Goal: Complete application form: Complete application form

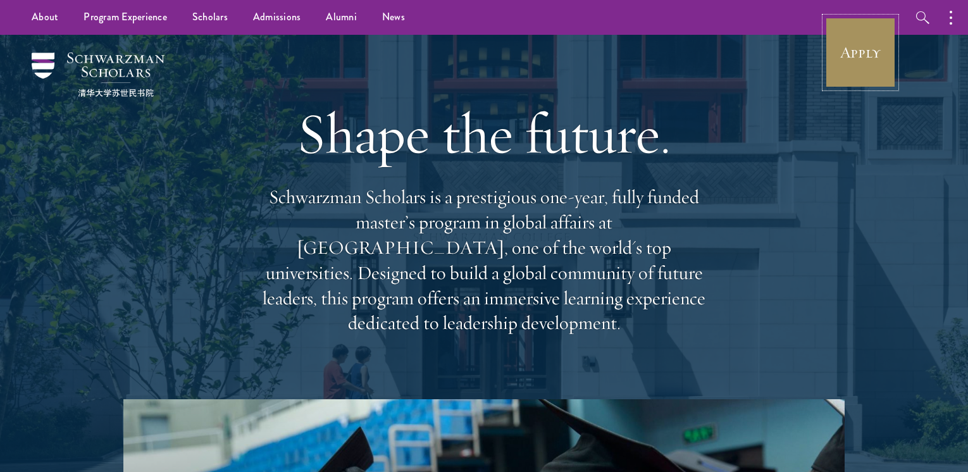
click at [871, 64] on link "Apply" at bounding box center [860, 52] width 71 height 71
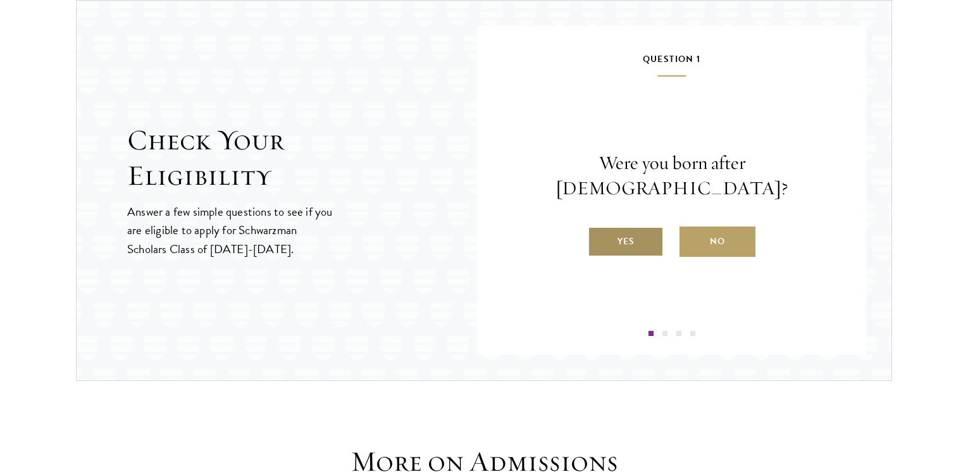
click at [614, 233] on label "Yes" at bounding box center [626, 242] width 76 height 30
click at [599, 233] on input "Yes" at bounding box center [593, 233] width 11 height 11
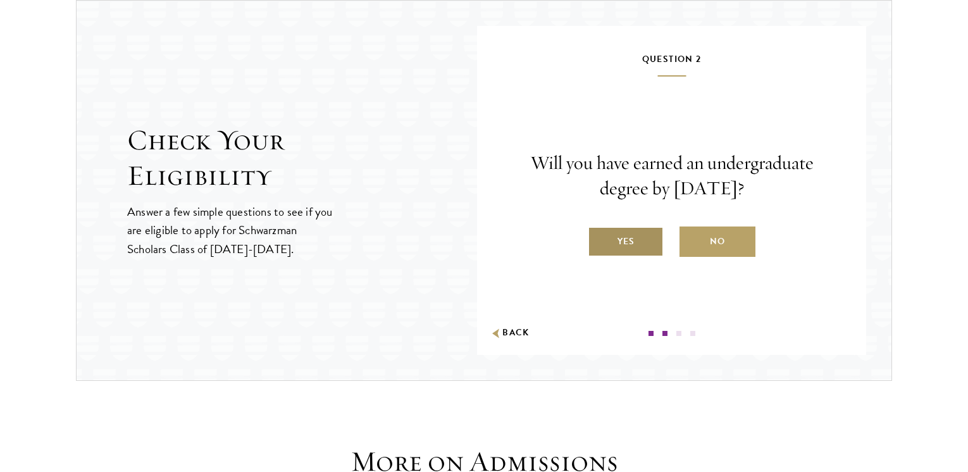
click at [635, 239] on label "Yes" at bounding box center [626, 242] width 76 height 30
click at [599, 239] on input "Yes" at bounding box center [593, 233] width 11 height 11
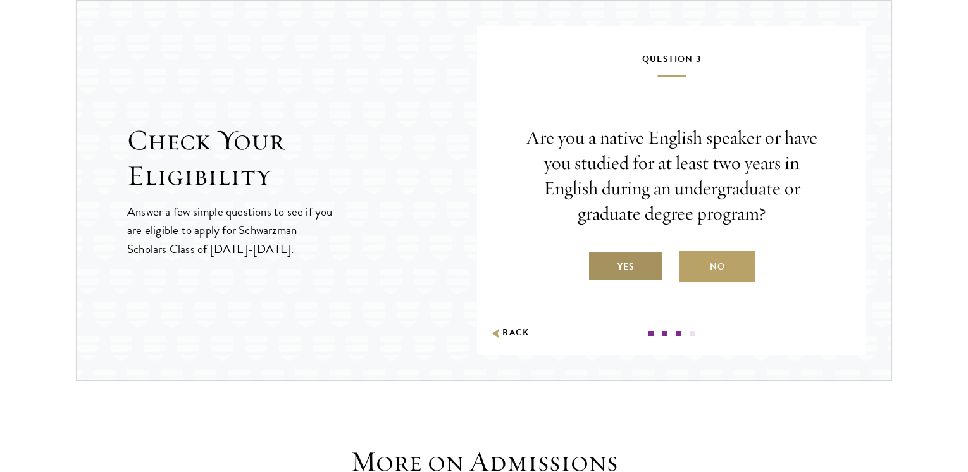
click at [632, 271] on label "Yes" at bounding box center [626, 266] width 76 height 30
click at [599, 265] on input "Yes" at bounding box center [593, 258] width 11 height 11
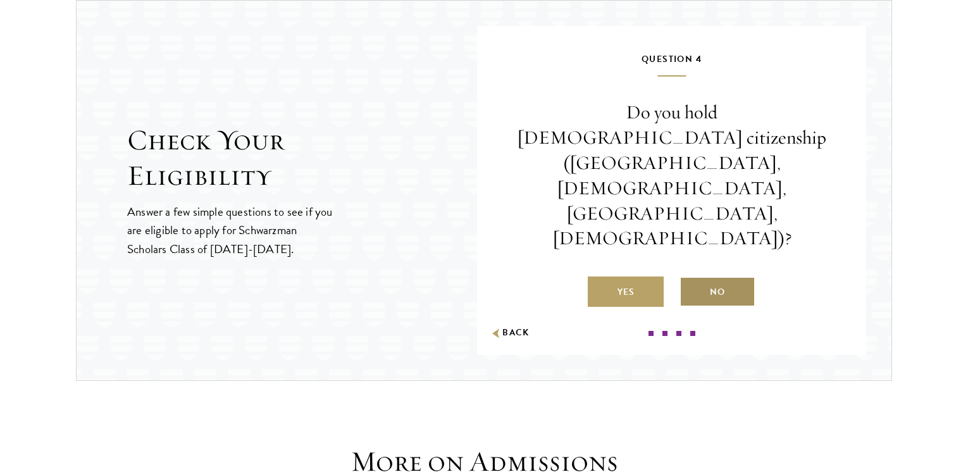
click at [730, 277] on label "No" at bounding box center [718, 292] width 76 height 30
click at [691, 278] on input "No" at bounding box center [685, 283] width 11 height 11
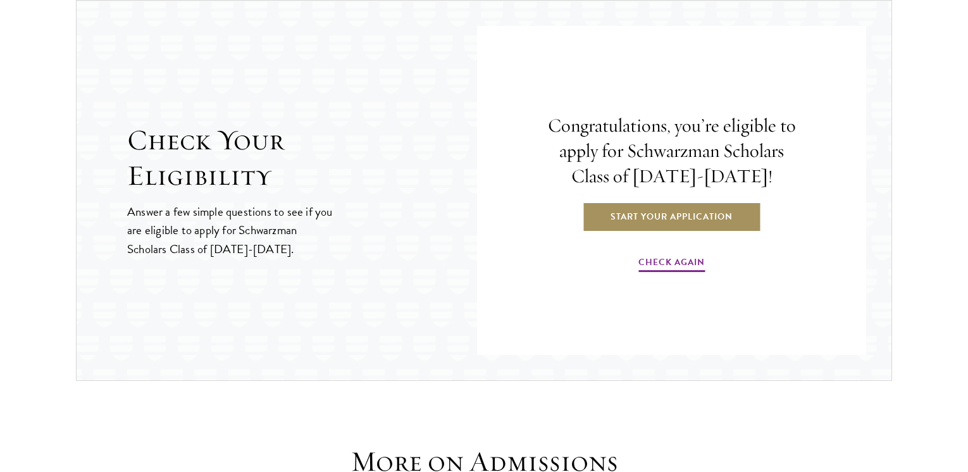
click at [728, 223] on link "Start Your Application" at bounding box center [671, 216] width 179 height 30
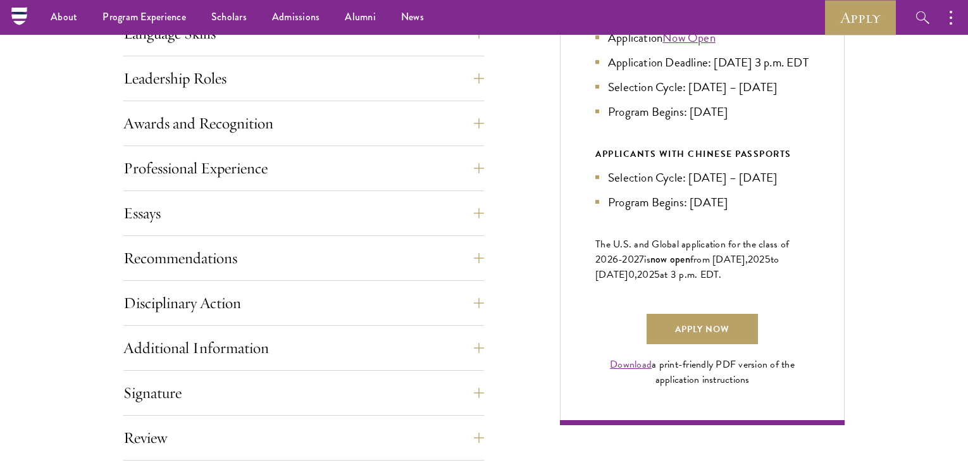
scroll to position [709, 0]
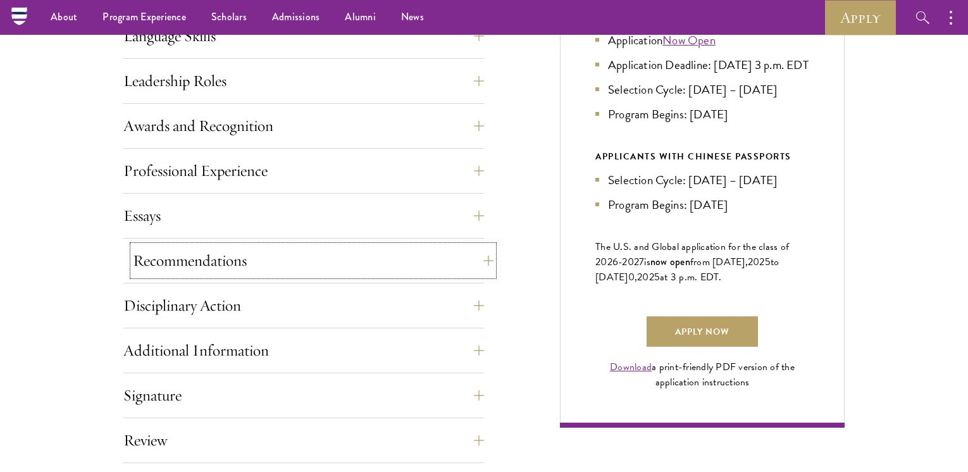
click at [473, 262] on button "Recommendations" at bounding box center [313, 261] width 361 height 30
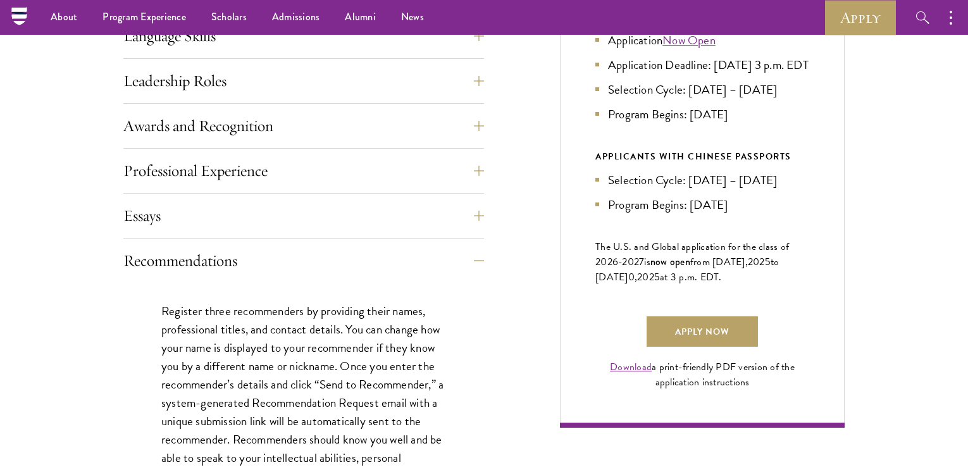
click at [412, 342] on p "Register three recommenders by providing their names, professional titles, and …" at bounding box center [303, 449] width 285 height 294
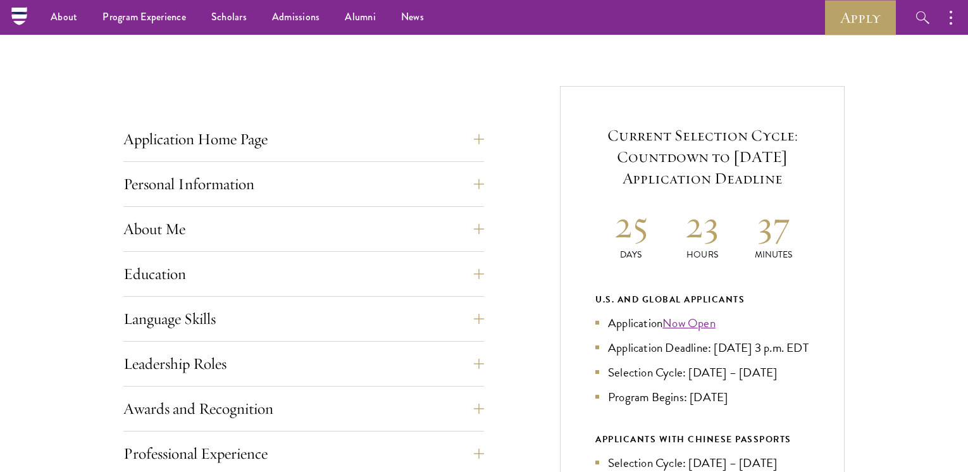
scroll to position [405, 0]
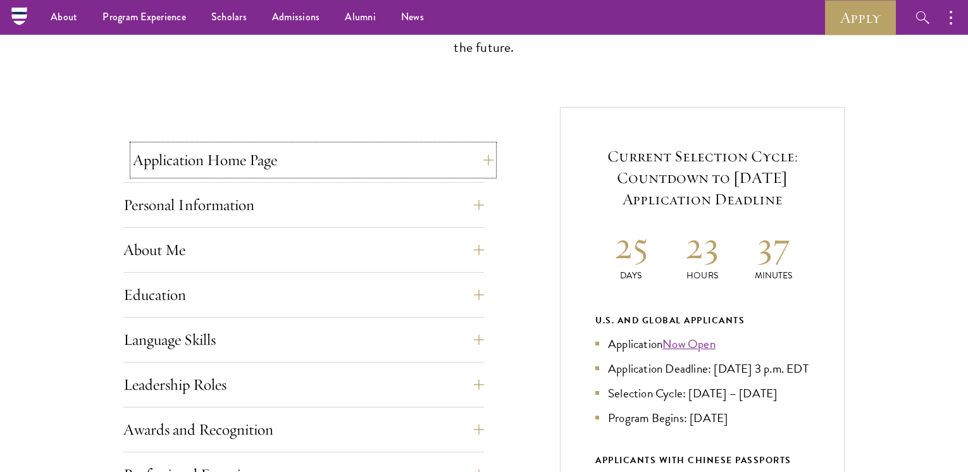
click at [471, 169] on button "Application Home Page" at bounding box center [313, 160] width 361 height 30
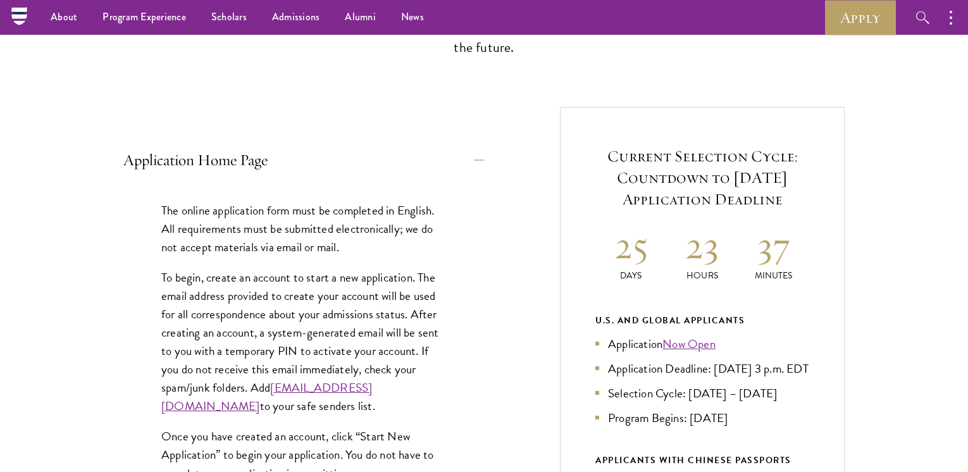
click at [453, 236] on div "The online application form must be completed in English. All requirements must…" at bounding box center [303, 455] width 361 height 547
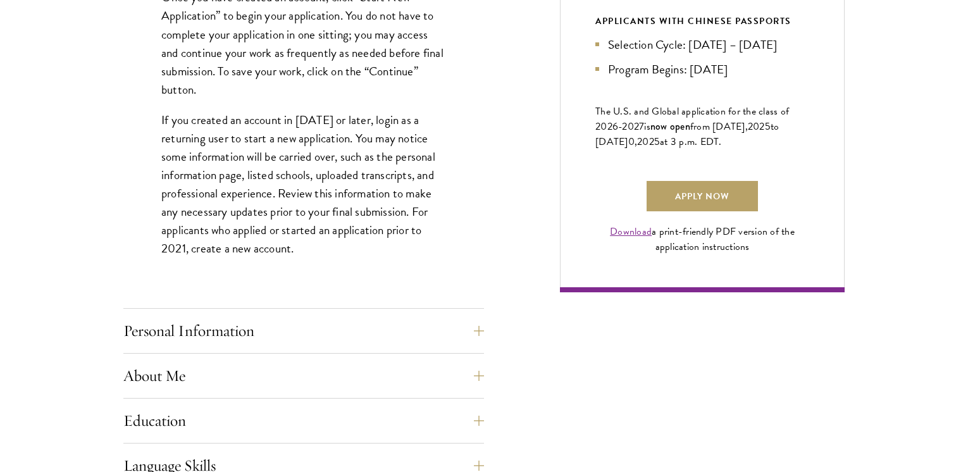
scroll to position [861, 0]
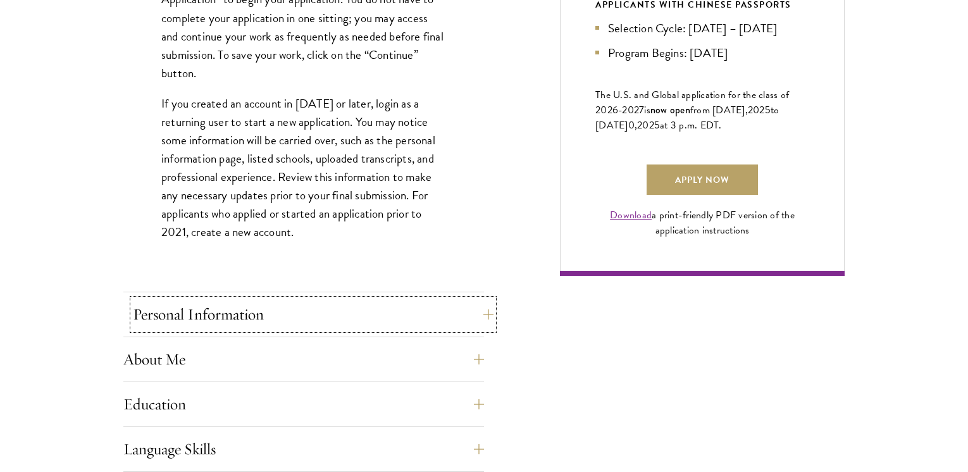
click at [468, 318] on button "Personal Information" at bounding box center [313, 314] width 361 height 30
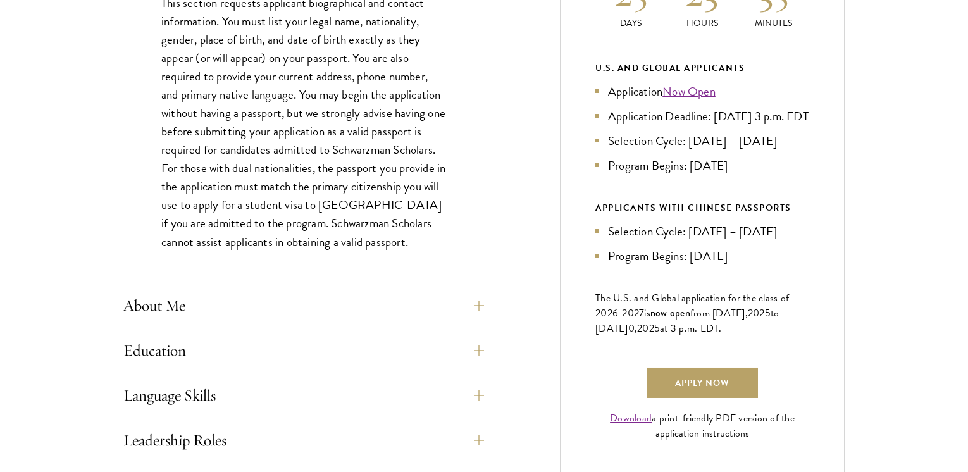
scroll to position [658, 0]
click at [478, 307] on button "About Me" at bounding box center [313, 305] width 361 height 30
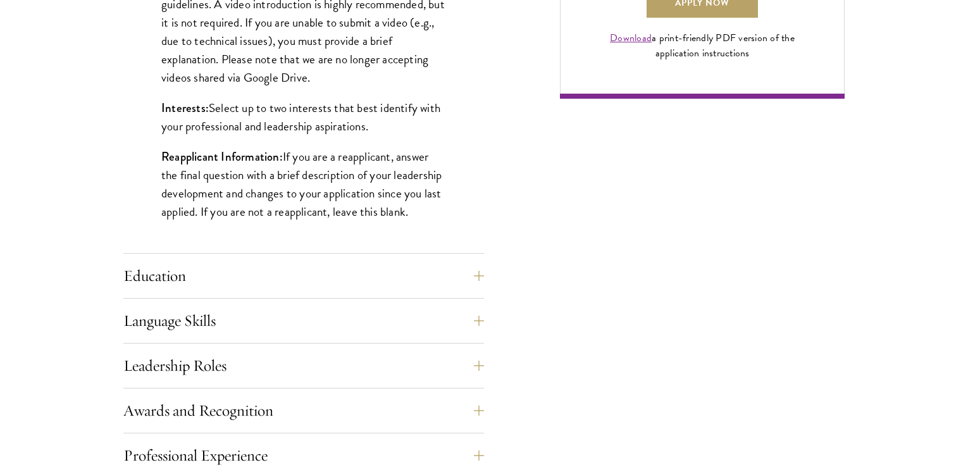
scroll to position [1063, 0]
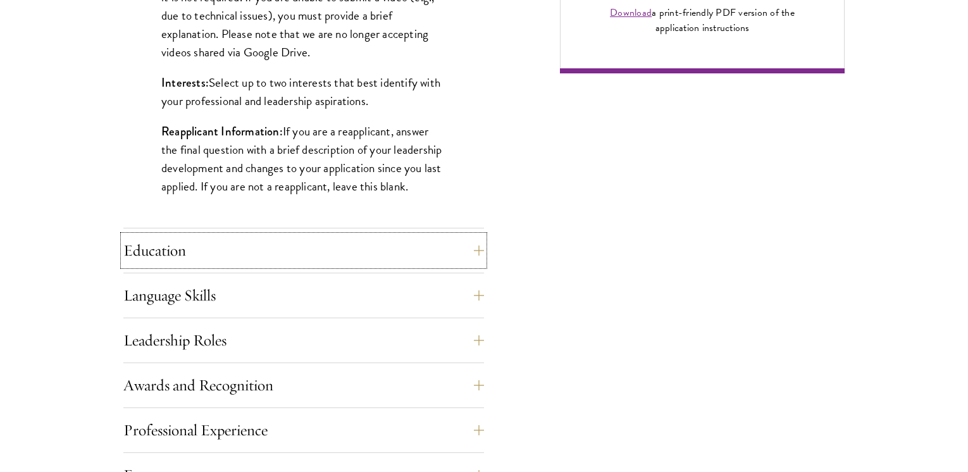
click at [483, 253] on button "Education" at bounding box center [303, 250] width 361 height 30
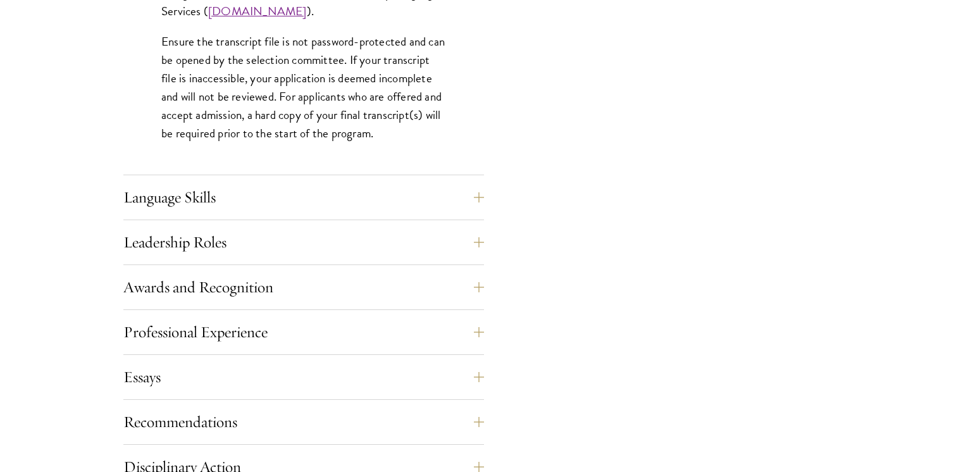
scroll to position [2051, 0]
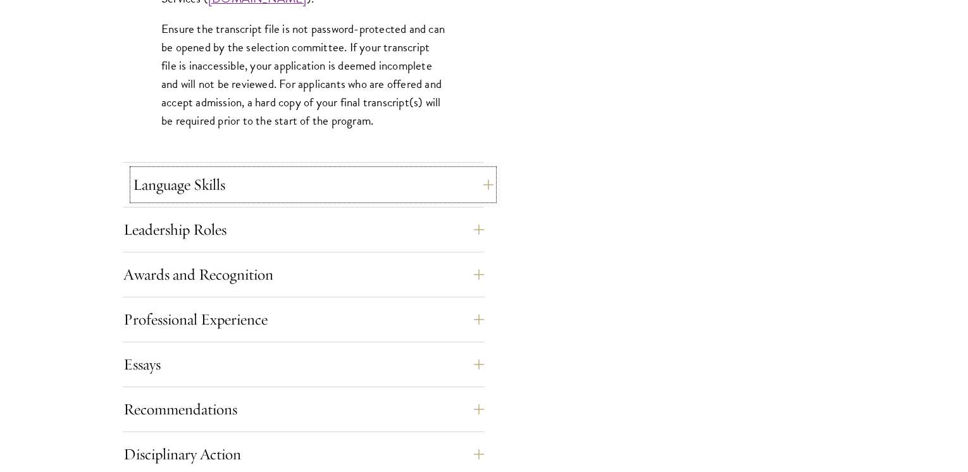
click at [481, 188] on button "Language Skills" at bounding box center [313, 185] width 361 height 30
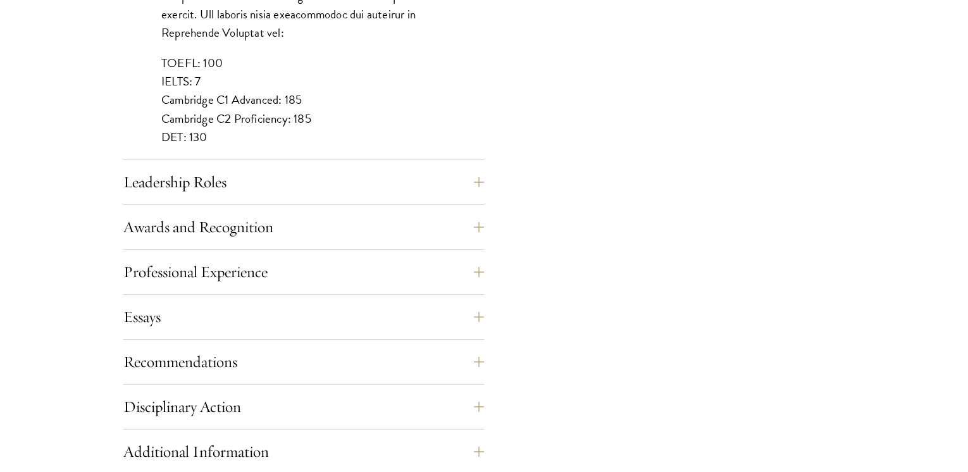
scroll to position [1240, 0]
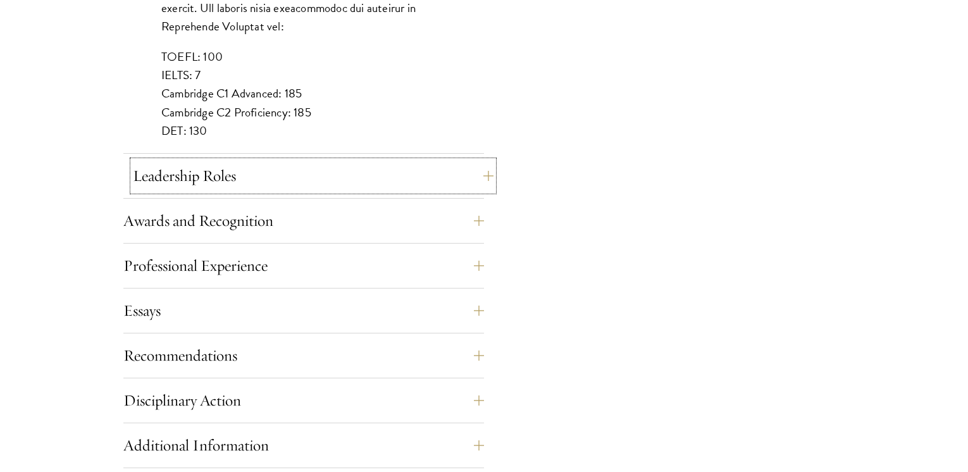
click at [481, 180] on button "Leadership Roles" at bounding box center [313, 176] width 361 height 30
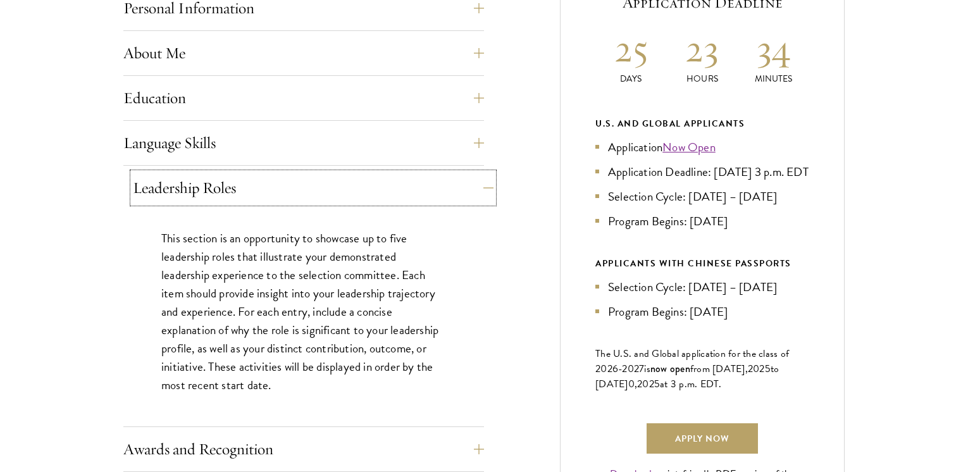
scroll to position [608, 0]
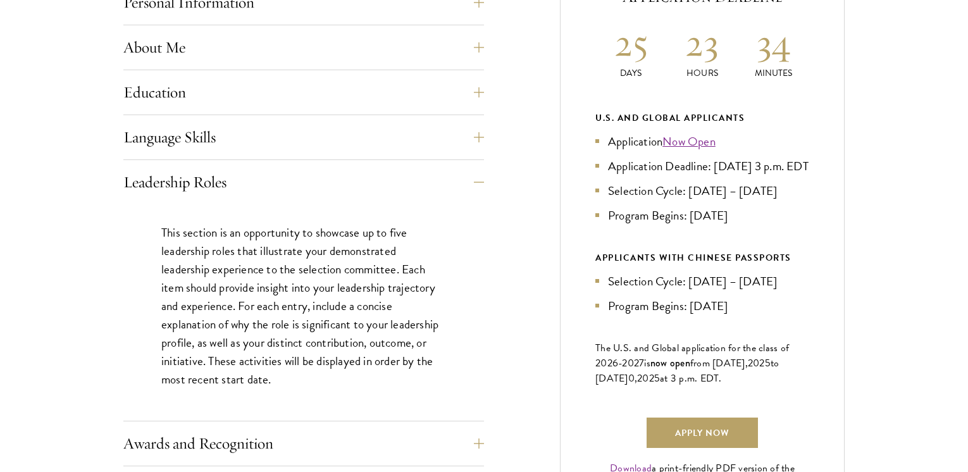
click at [416, 257] on p "This section is an opportunity to showcase up to five leadership roles that ill…" at bounding box center [303, 306] width 285 height 166
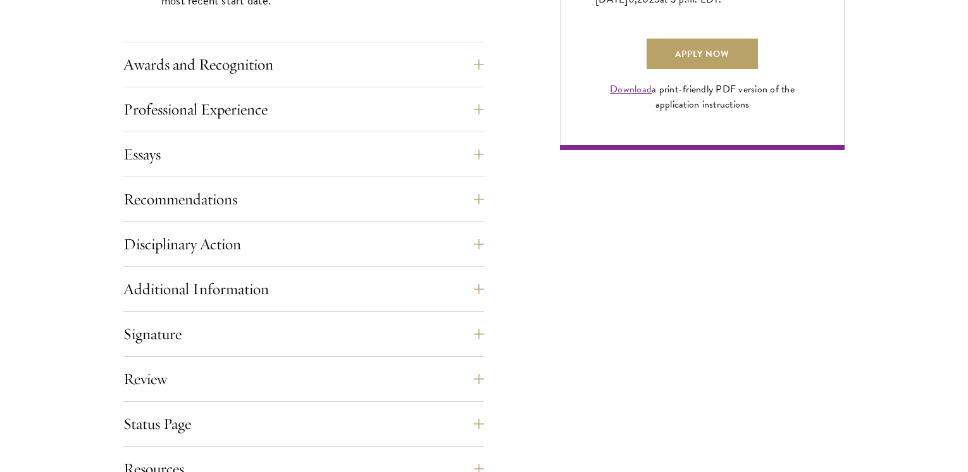
scroll to position [987, 0]
click at [416, 257] on button "Disciplinary Action" at bounding box center [303, 243] width 361 height 30
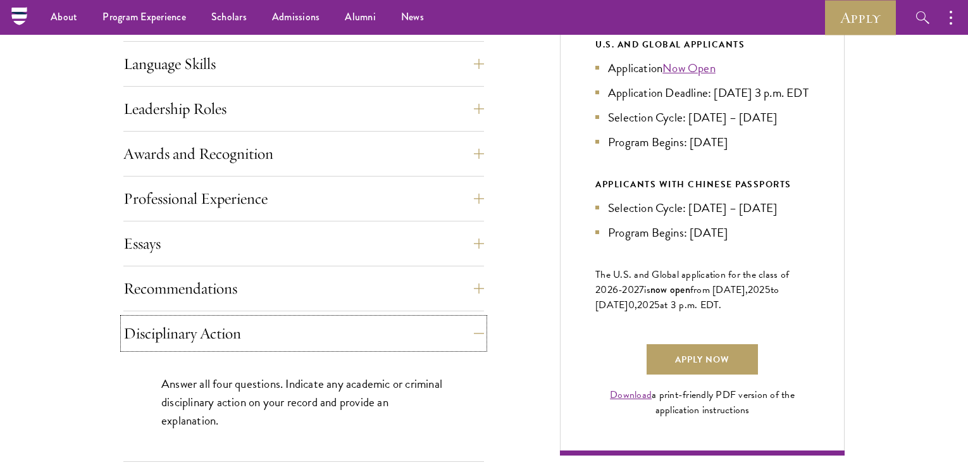
scroll to position [658, 0]
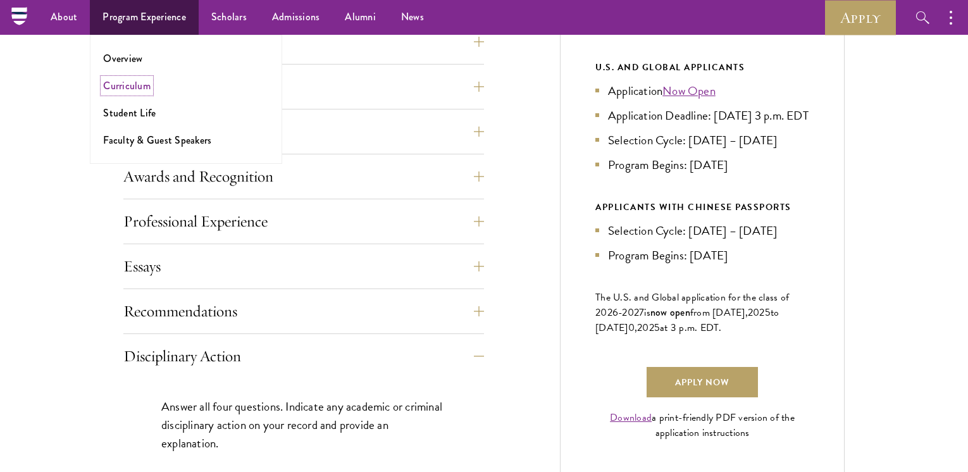
click at [142, 84] on link "Curriculum" at bounding box center [126, 85] width 47 height 15
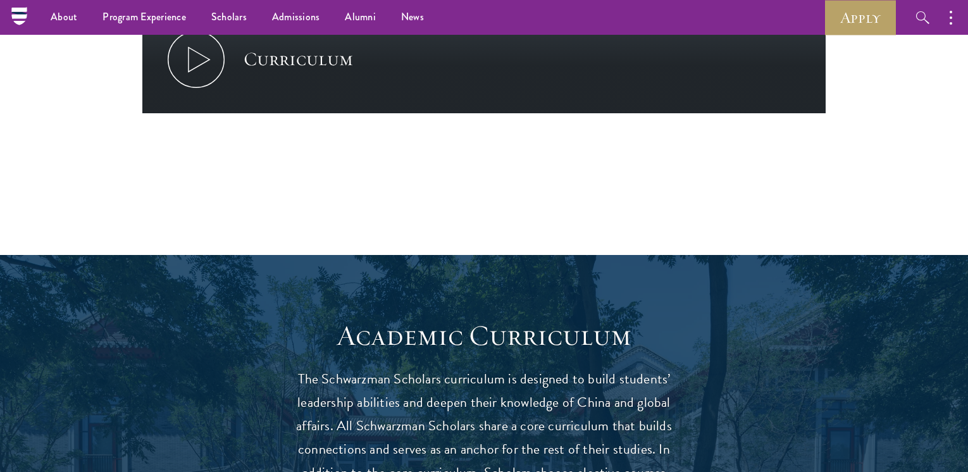
scroll to position [785, 0]
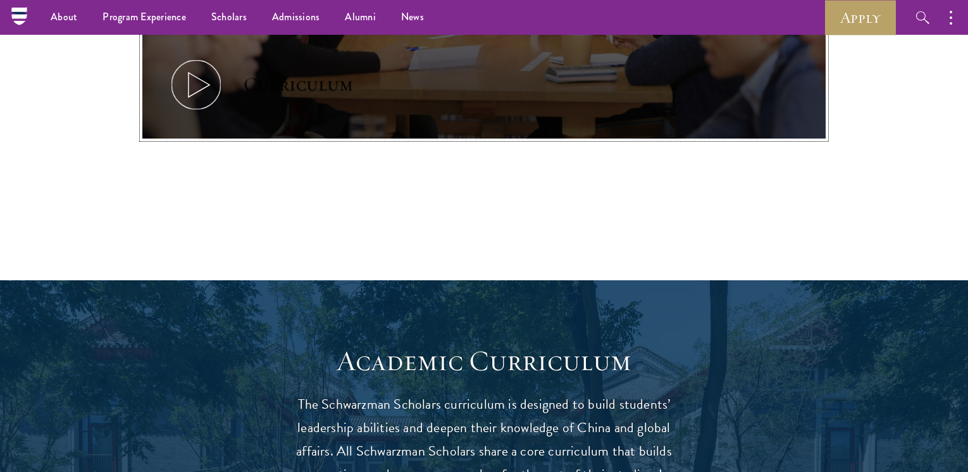
click at [193, 87] on icon at bounding box center [196, 84] width 57 height 57
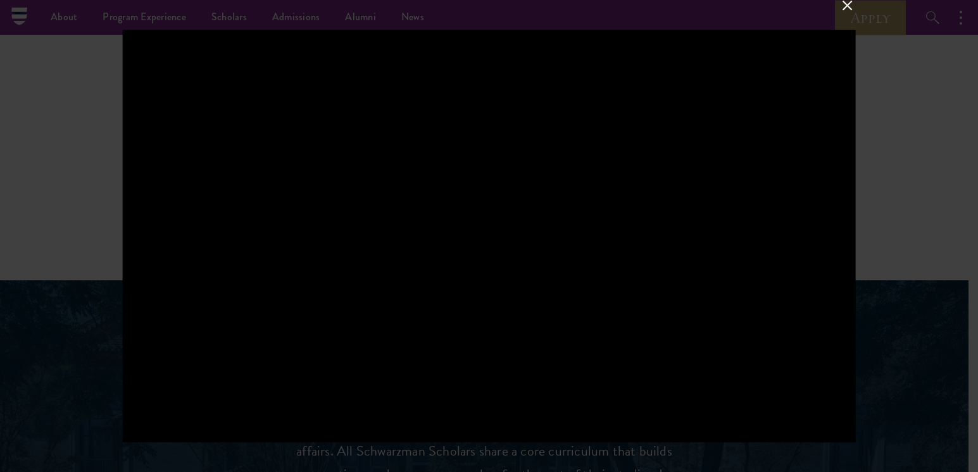
click at [63, 296] on div at bounding box center [489, 236] width 978 height 472
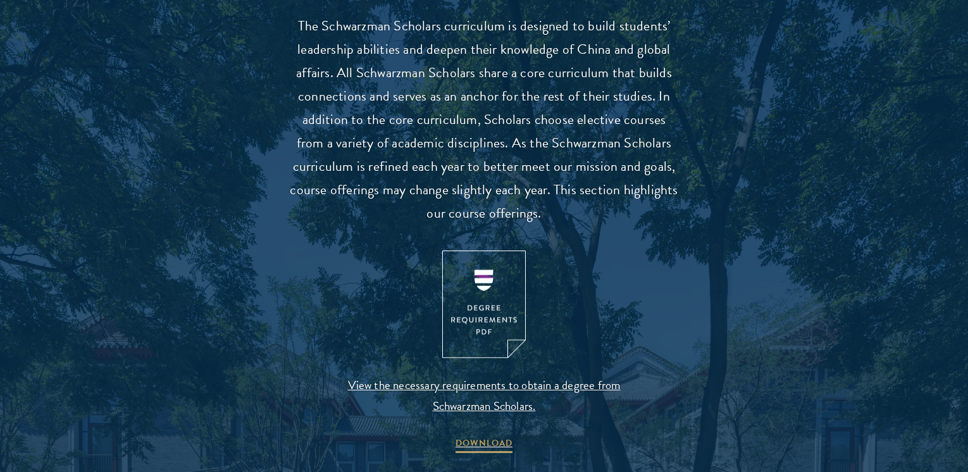
scroll to position [1164, 0]
click at [495, 297] on img at bounding box center [484, 303] width 84 height 108
click at [310, 220] on p "The Schwarzman Scholars curriculum is designed to build students’ leadership ab…" at bounding box center [484, 118] width 392 height 211
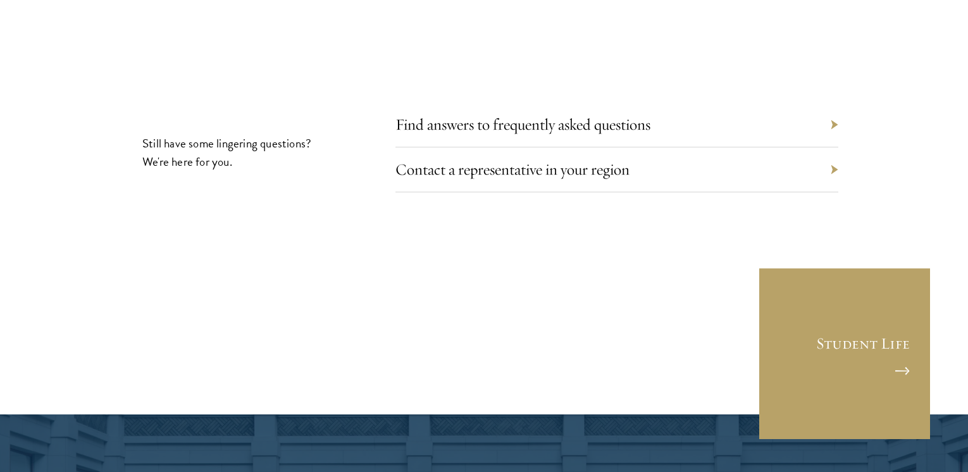
scroll to position [7139, 0]
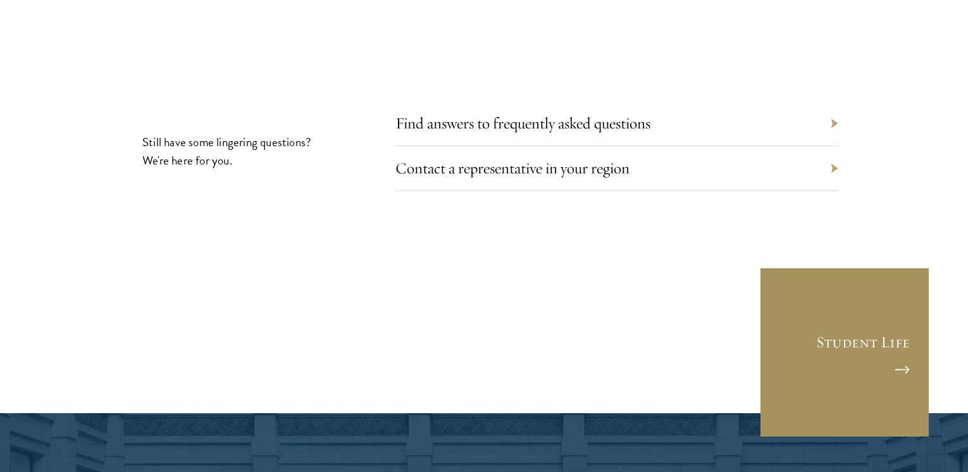
click at [897, 303] on link "Student Life" at bounding box center [844, 352] width 171 height 171
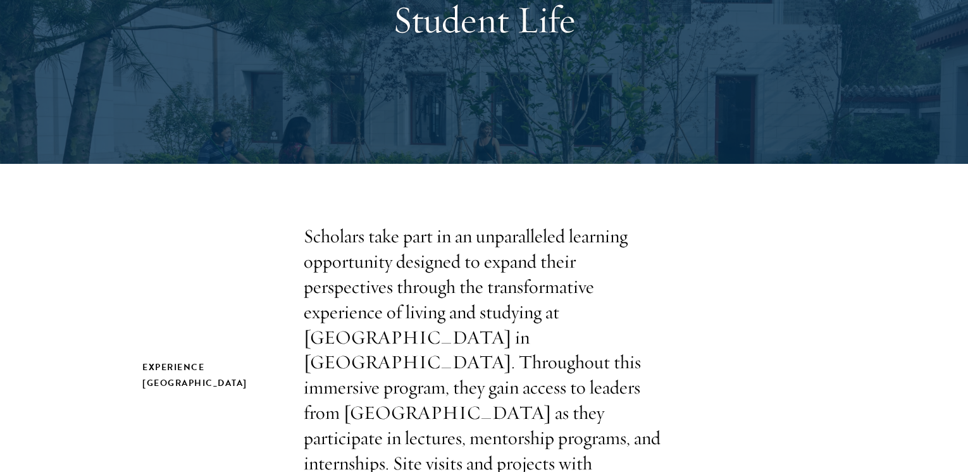
scroll to position [203, 0]
